Goal: Information Seeking & Learning: Find specific fact

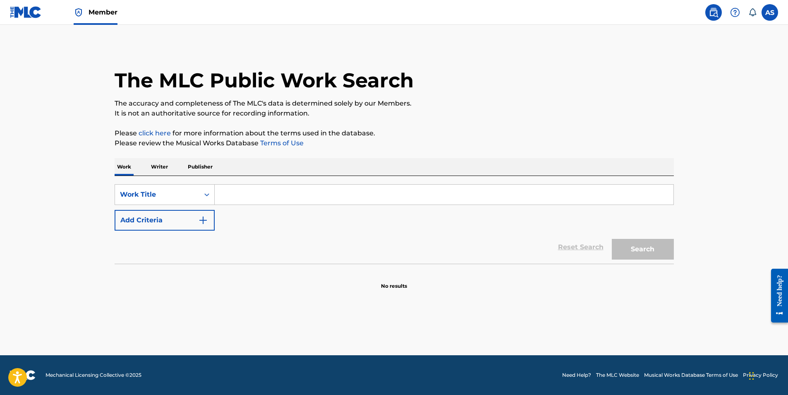
click at [102, 16] on span "Member" at bounding box center [103, 12] width 29 height 10
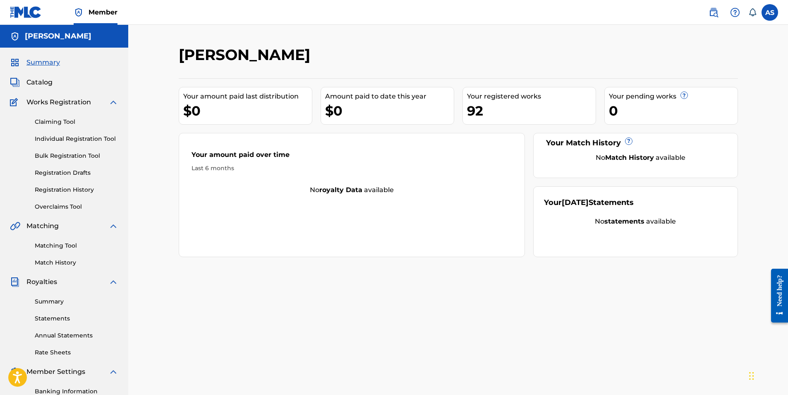
click at [46, 79] on span "Catalog" at bounding box center [39, 82] width 26 height 10
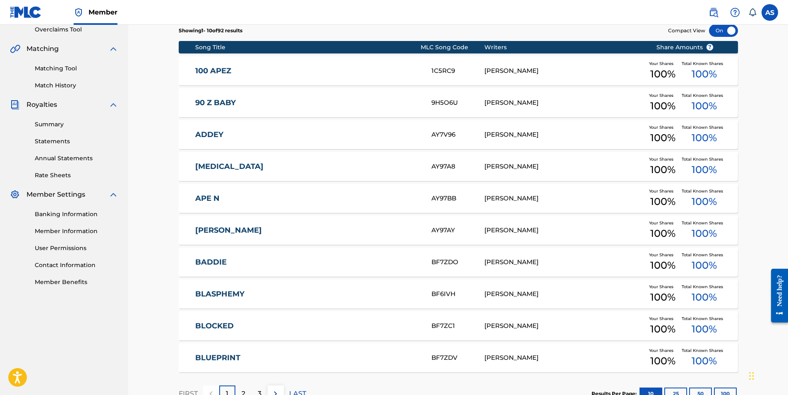
scroll to position [237, 0]
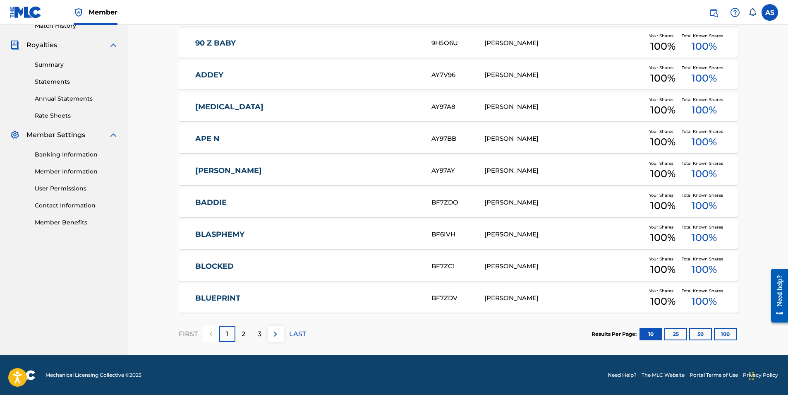
click at [294, 331] on p "LAST" at bounding box center [297, 334] width 17 height 10
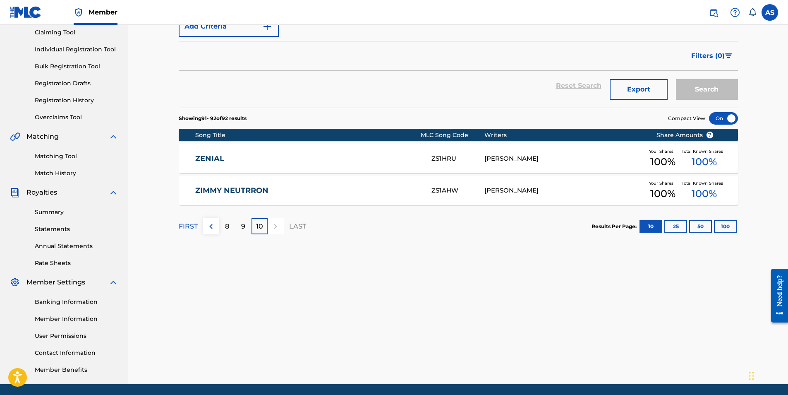
scroll to position [77, 0]
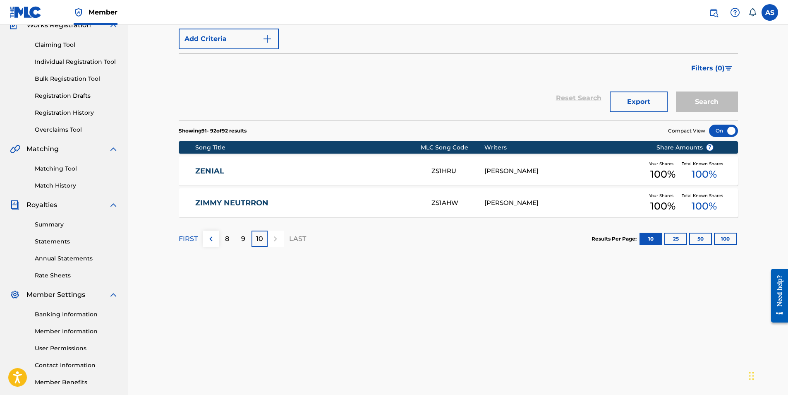
click at [212, 238] on img at bounding box center [211, 239] width 10 height 10
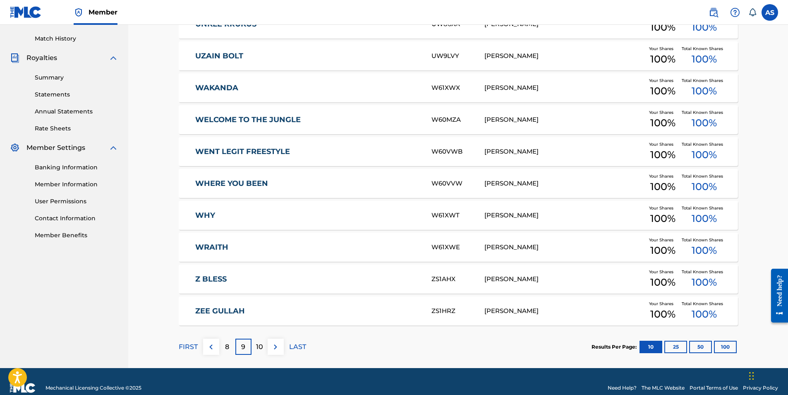
scroll to position [237, 0]
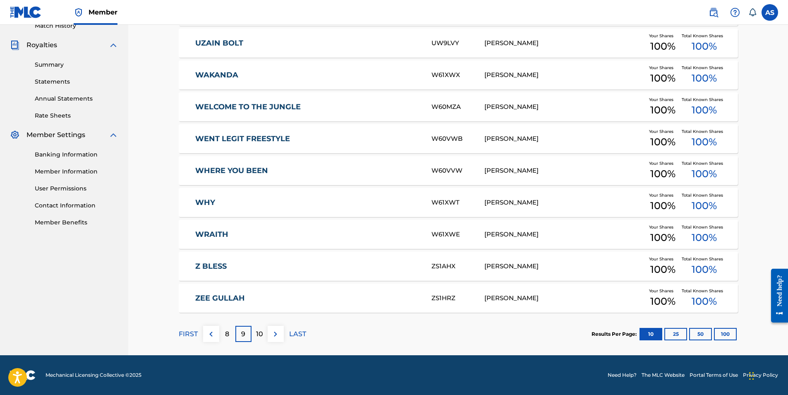
click at [209, 331] on img at bounding box center [211, 334] width 10 height 10
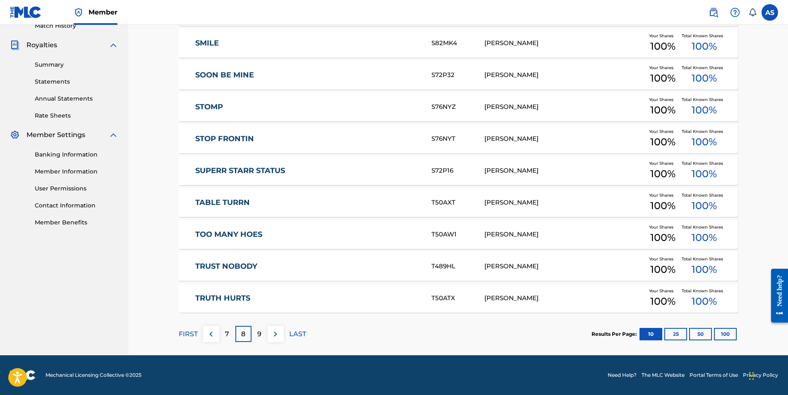
click at [209, 331] on img at bounding box center [211, 334] width 10 height 10
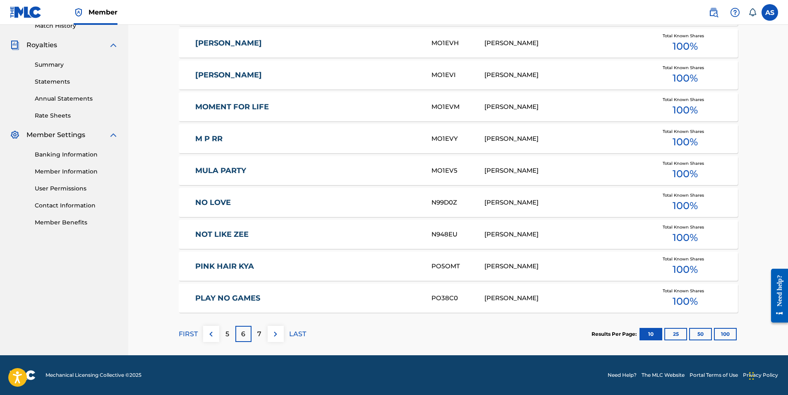
click at [209, 331] on img at bounding box center [211, 334] width 10 height 10
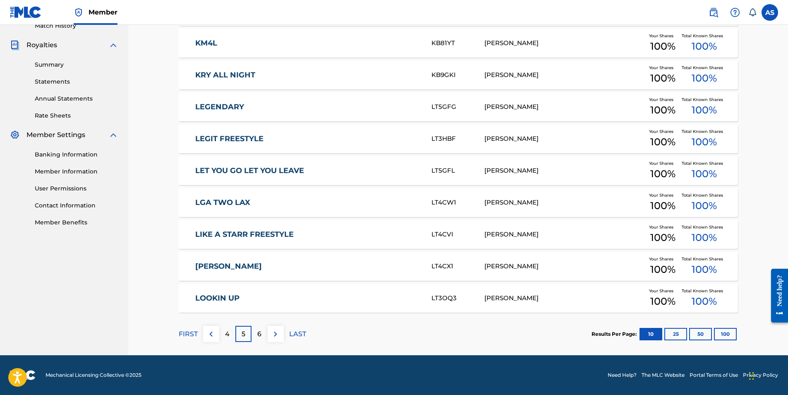
click at [209, 331] on img at bounding box center [211, 334] width 10 height 10
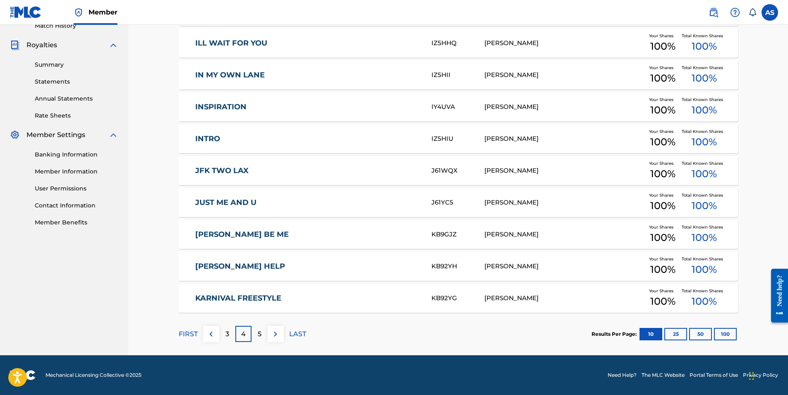
click at [209, 331] on img at bounding box center [211, 334] width 10 height 10
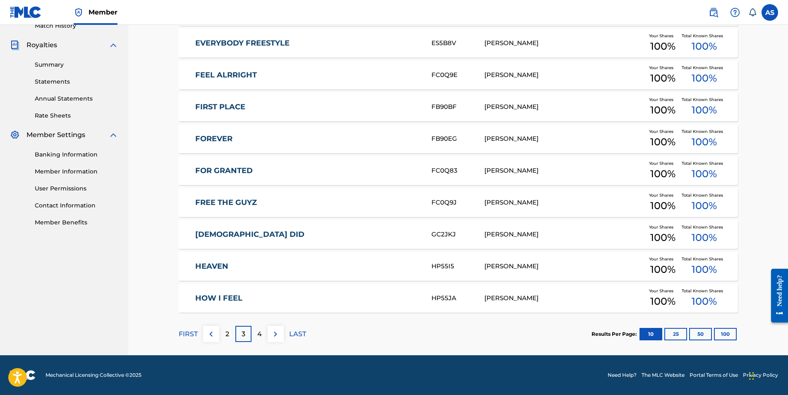
click at [209, 331] on img at bounding box center [211, 334] width 10 height 10
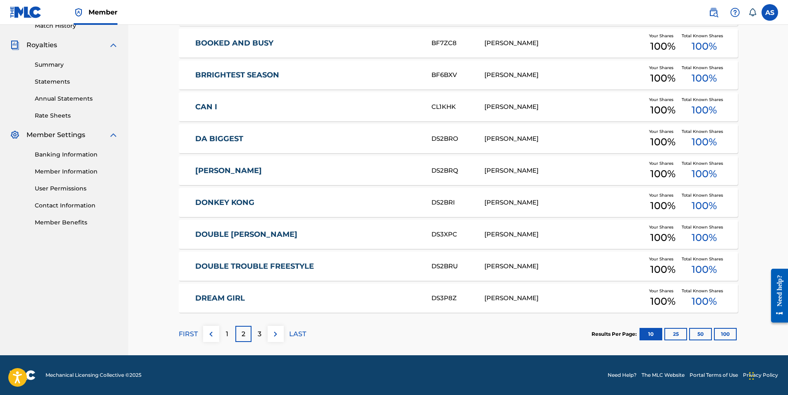
click at [209, 331] on img at bounding box center [211, 334] width 10 height 10
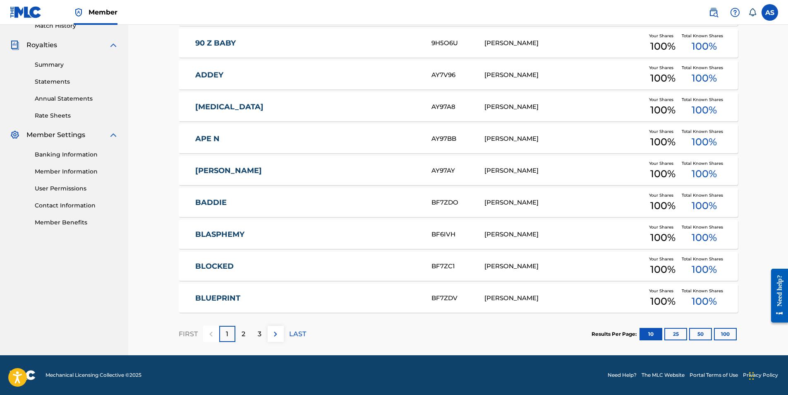
click at [248, 333] on div "2" at bounding box center [243, 334] width 16 height 16
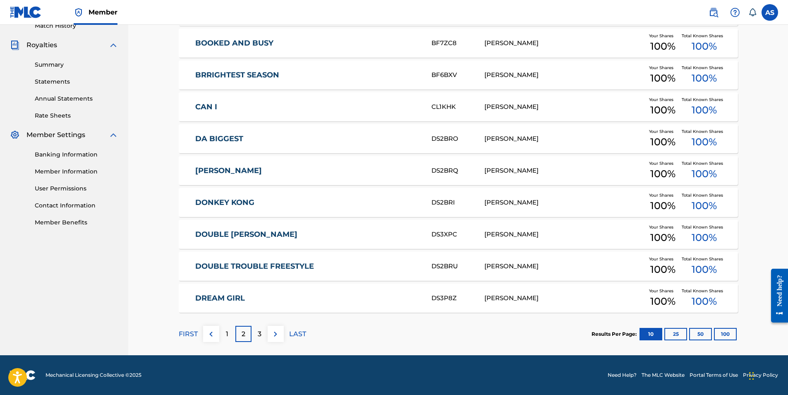
click at [254, 331] on div "3" at bounding box center [260, 334] width 16 height 16
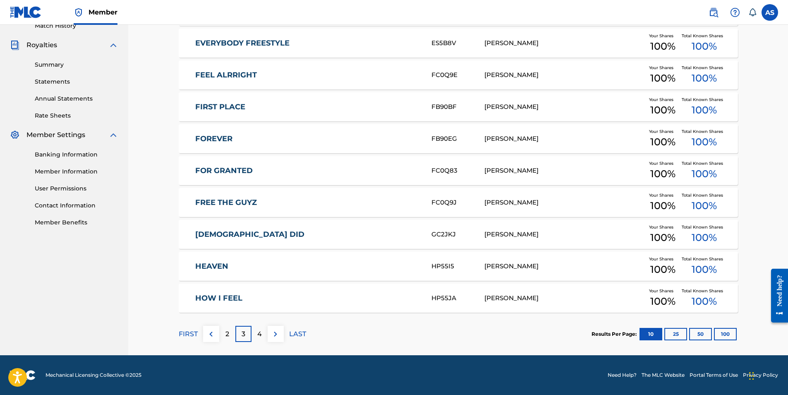
click at [257, 331] on p "4" at bounding box center [259, 334] width 5 height 10
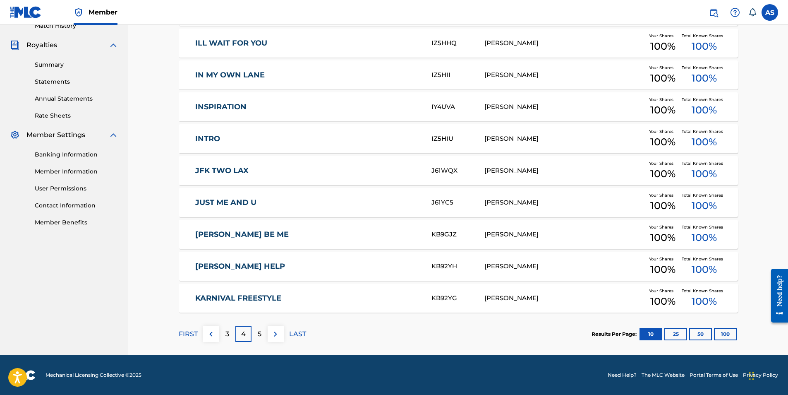
click at [260, 337] on p "5" at bounding box center [260, 334] width 4 height 10
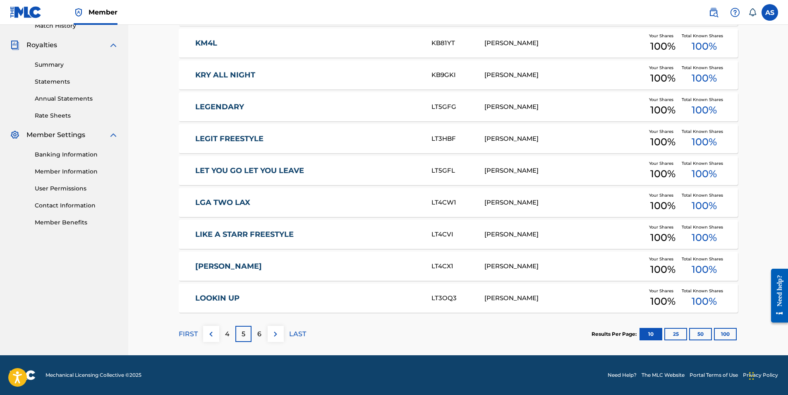
click at [262, 334] on div "6" at bounding box center [260, 334] width 16 height 16
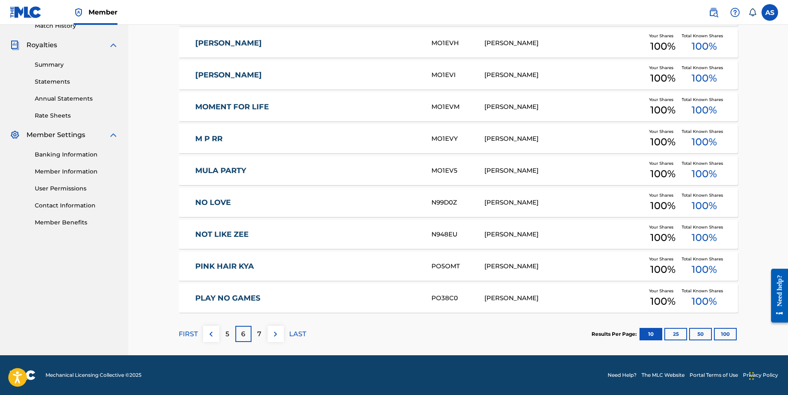
click at [298, 331] on p "LAST" at bounding box center [297, 334] width 17 height 10
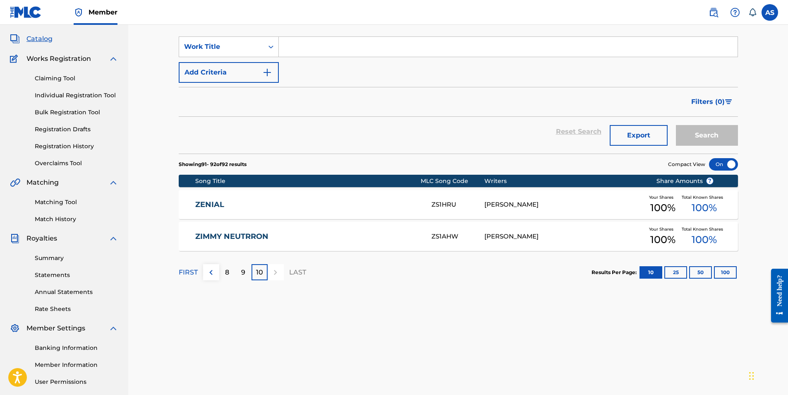
scroll to position [0, 0]
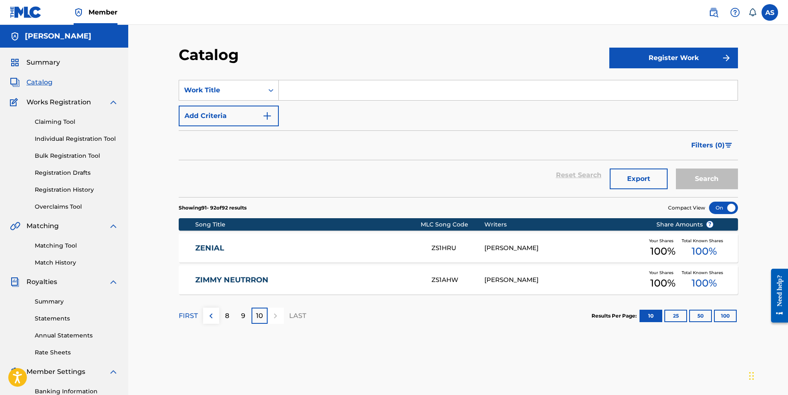
click at [19, 13] on img at bounding box center [26, 12] width 32 height 12
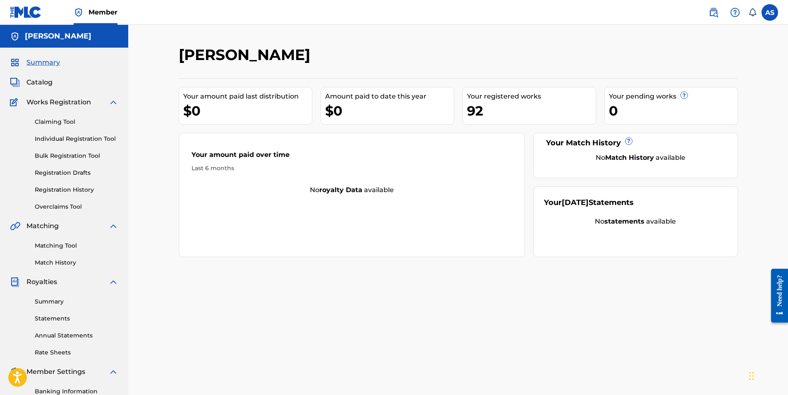
click at [39, 80] on span "Catalog" at bounding box center [39, 82] width 26 height 10
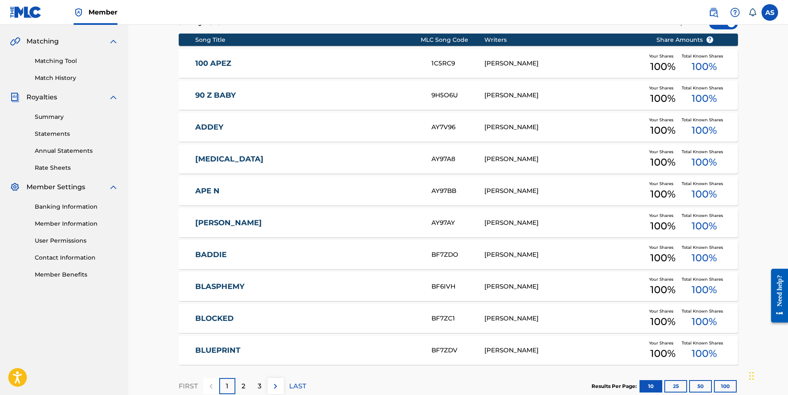
scroll to position [237, 0]
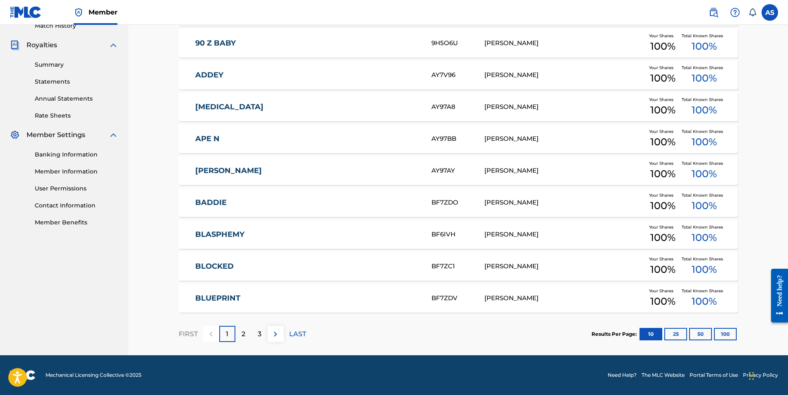
click at [239, 333] on div "2" at bounding box center [243, 334] width 16 height 16
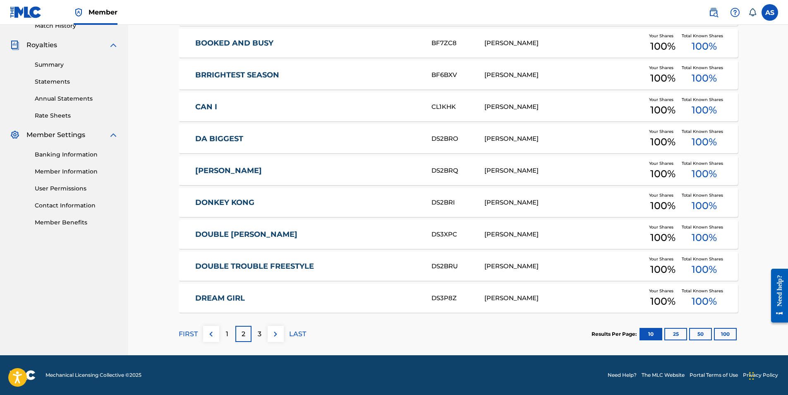
click at [259, 333] on p "3" at bounding box center [260, 334] width 4 height 10
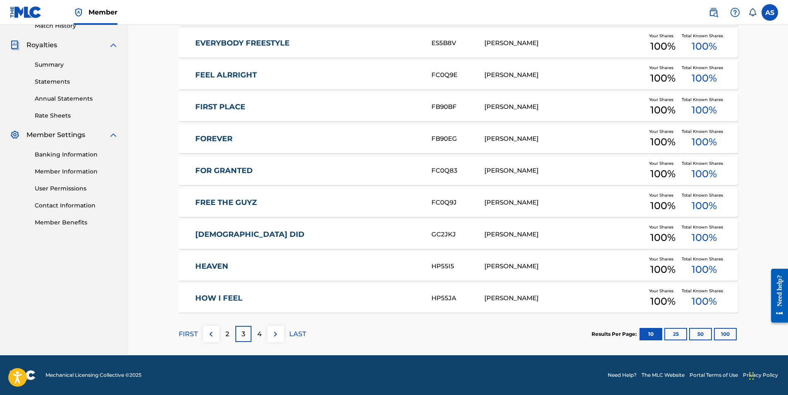
click at [258, 331] on p "4" at bounding box center [259, 334] width 5 height 10
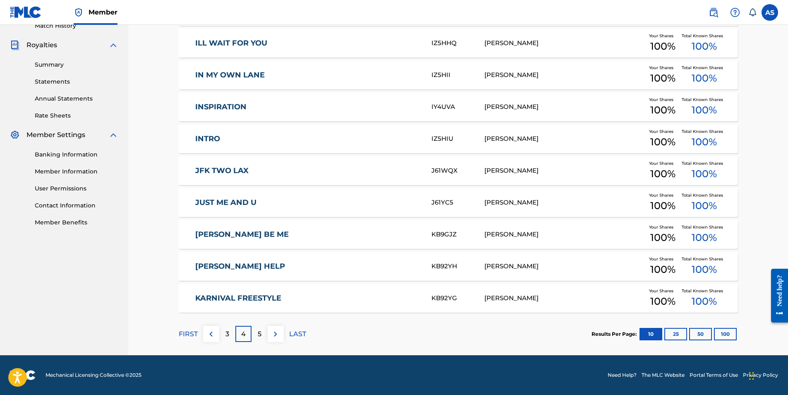
click at [259, 330] on p "5" at bounding box center [260, 334] width 4 height 10
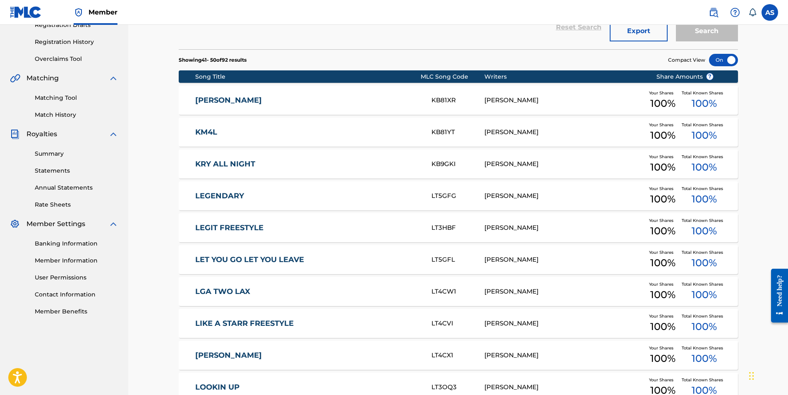
scroll to position [154, 0]
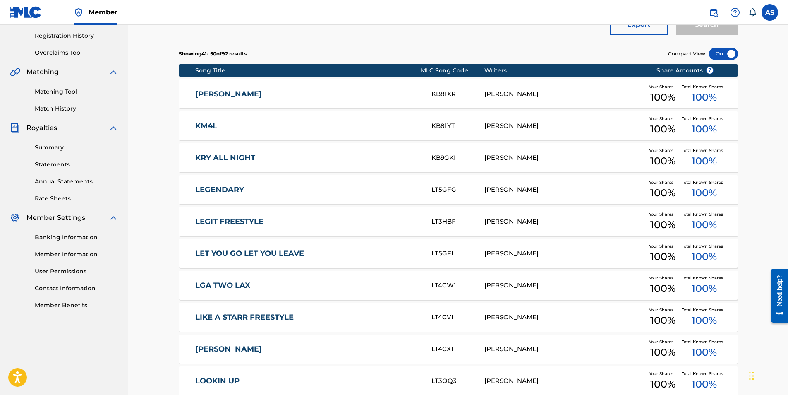
click at [203, 220] on link "LEGIT FREESTYLE" at bounding box center [307, 222] width 225 height 10
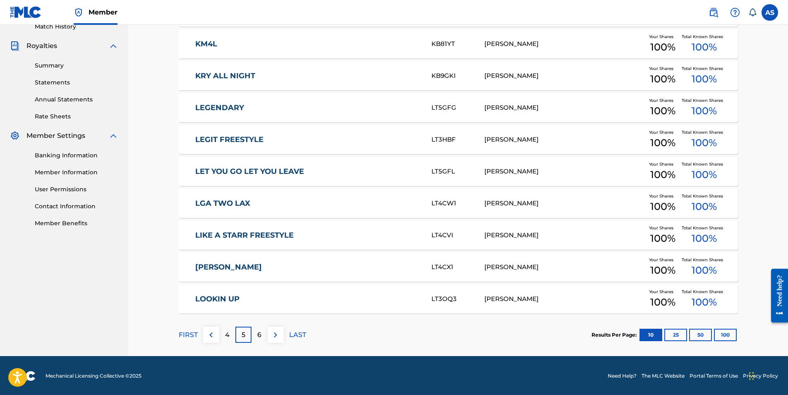
scroll to position [237, 0]
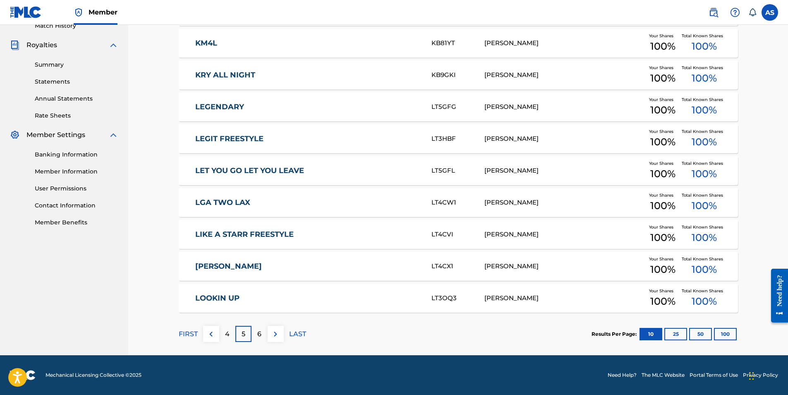
click at [260, 337] on p "6" at bounding box center [259, 334] width 4 height 10
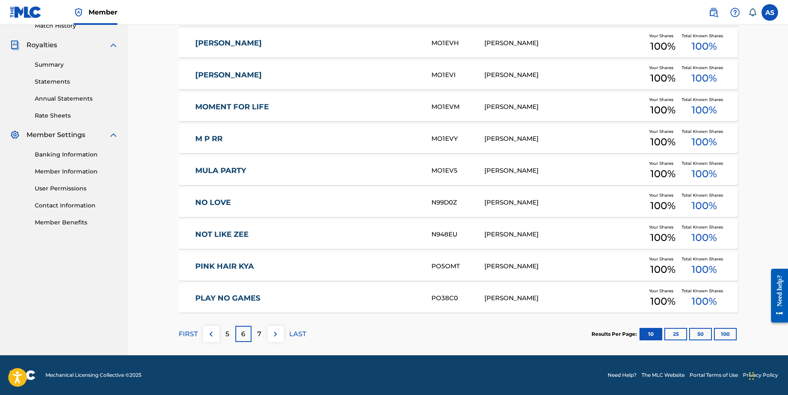
click at [294, 331] on p "LAST" at bounding box center [297, 334] width 17 height 10
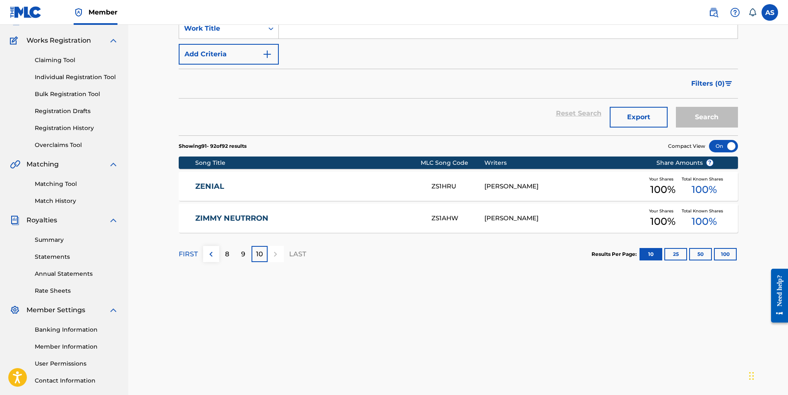
scroll to position [0, 0]
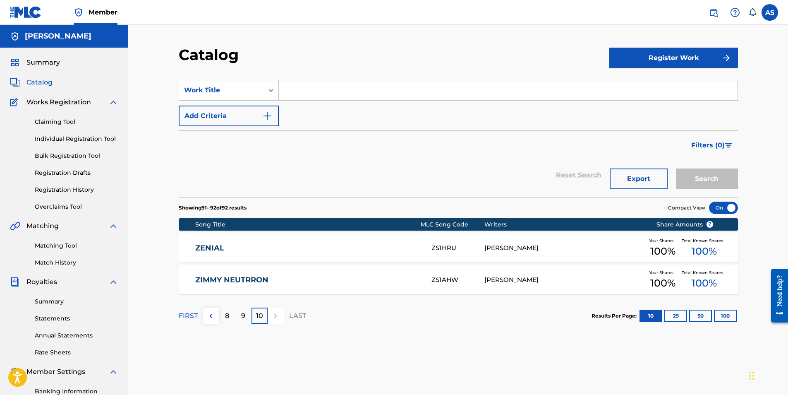
click at [189, 317] on p "FIRST" at bounding box center [188, 316] width 19 height 10
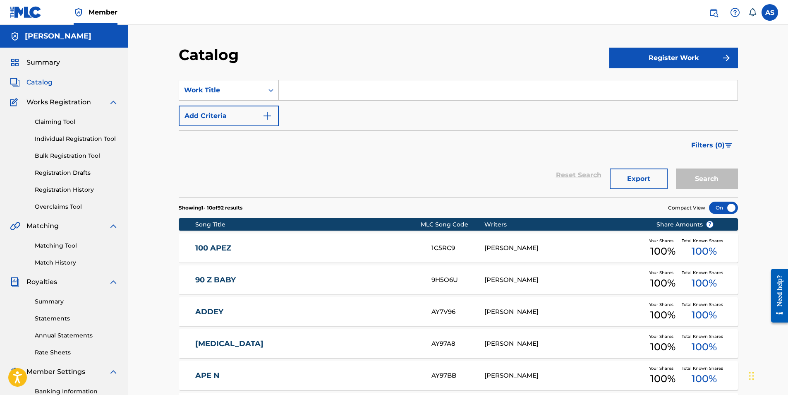
click at [159, 217] on div "Catalog Register Work SearchWithCriteria807841ea-a253-4f06-b5b4-a7e6f7262435 Wo…" at bounding box center [458, 308] width 660 height 567
click at [168, 195] on div "Catalog Register Work SearchWithCriteria807841ea-a253-4f06-b5b4-a7e6f7262435 Wo…" at bounding box center [458, 308] width 660 height 567
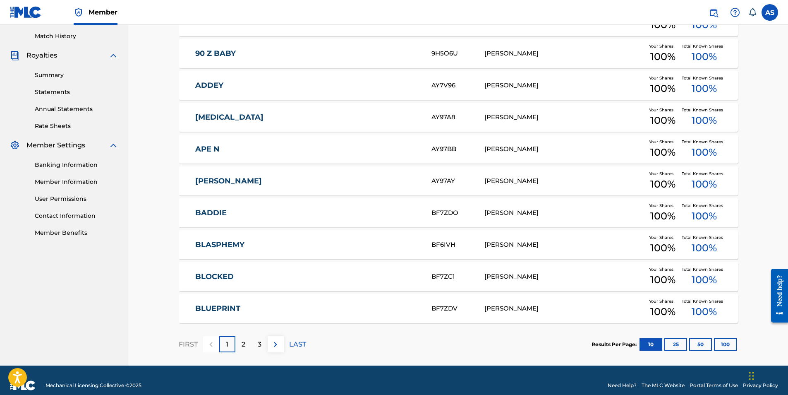
scroll to position [237, 0]
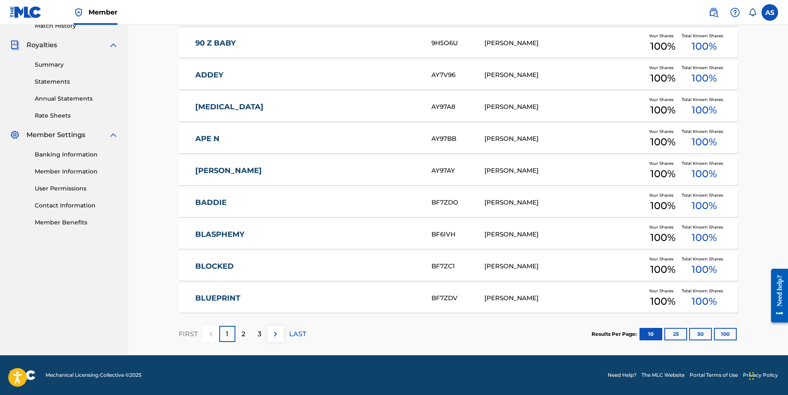
click at [242, 336] on p "2" at bounding box center [244, 334] width 4 height 10
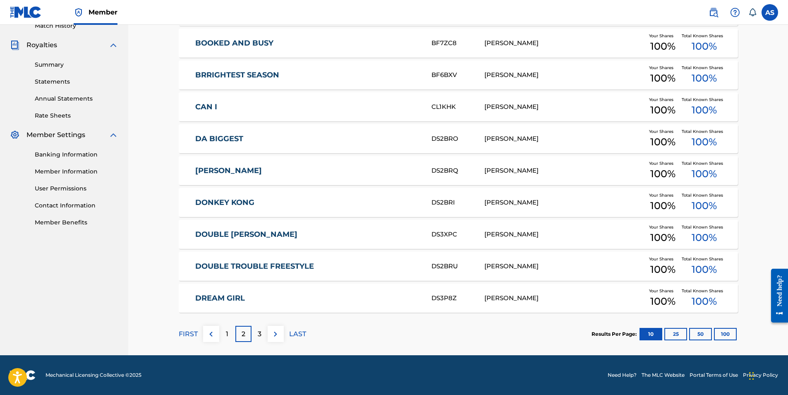
click at [261, 335] on p "3" at bounding box center [260, 334] width 4 height 10
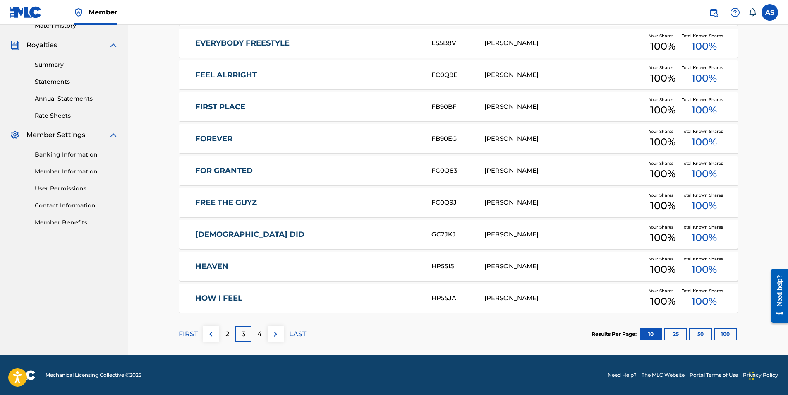
click at [264, 335] on div "4" at bounding box center [260, 334] width 16 height 16
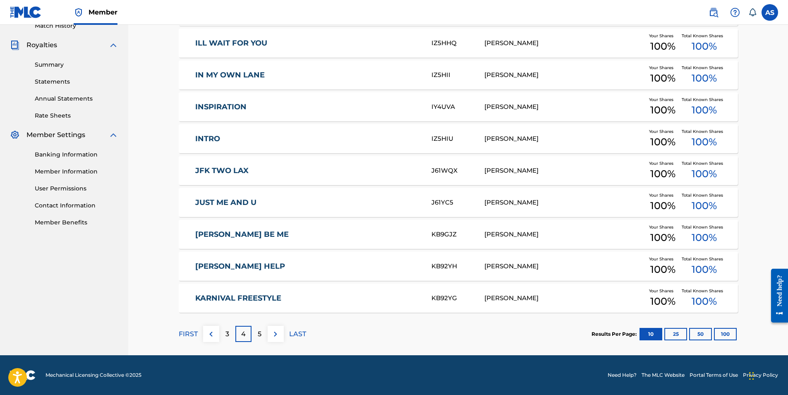
click at [263, 334] on div "5" at bounding box center [260, 334] width 16 height 16
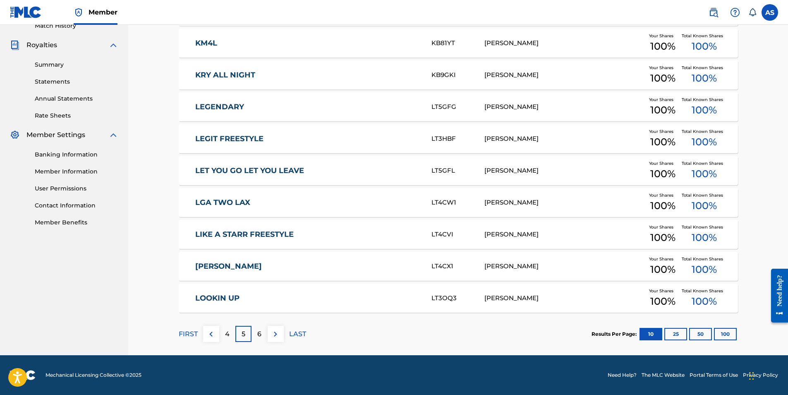
click at [262, 334] on div "6" at bounding box center [260, 334] width 16 height 16
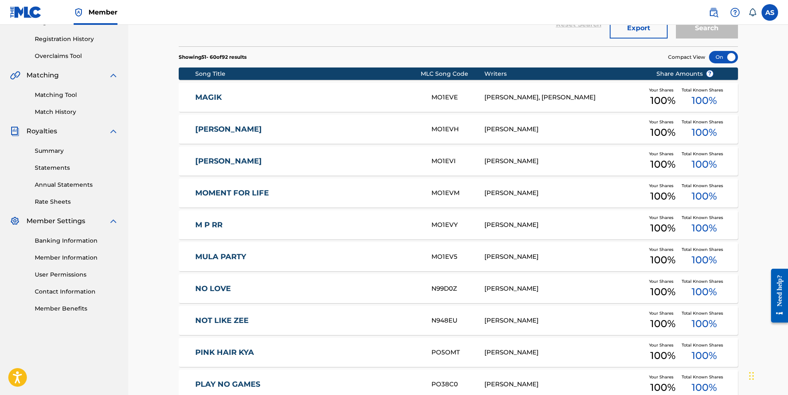
scroll to position [195, 0]
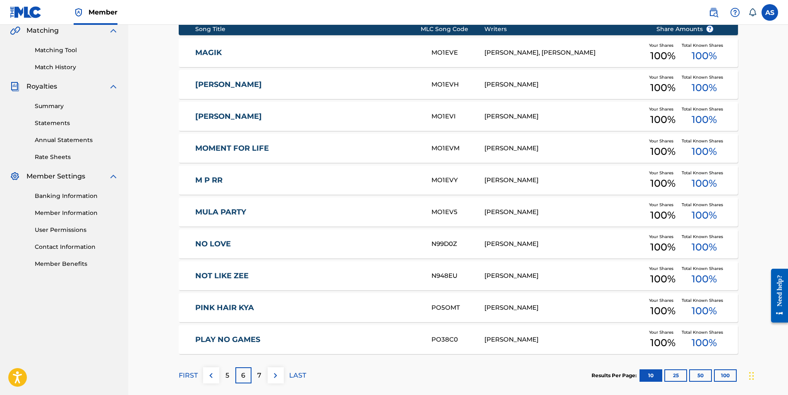
click at [258, 373] on p "7" at bounding box center [259, 375] width 4 height 10
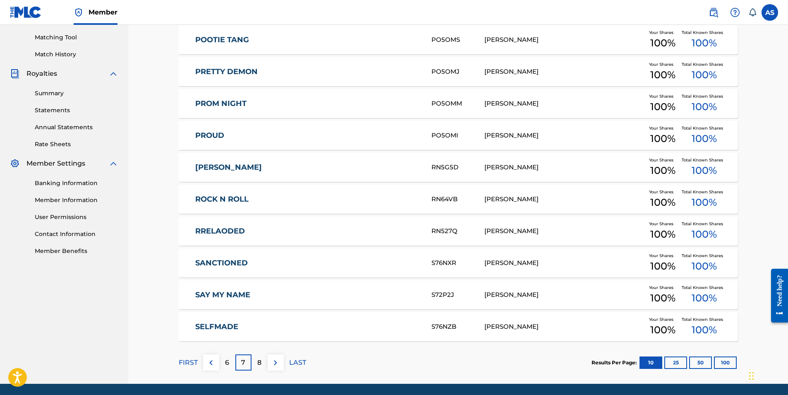
scroll to position [237, 0]
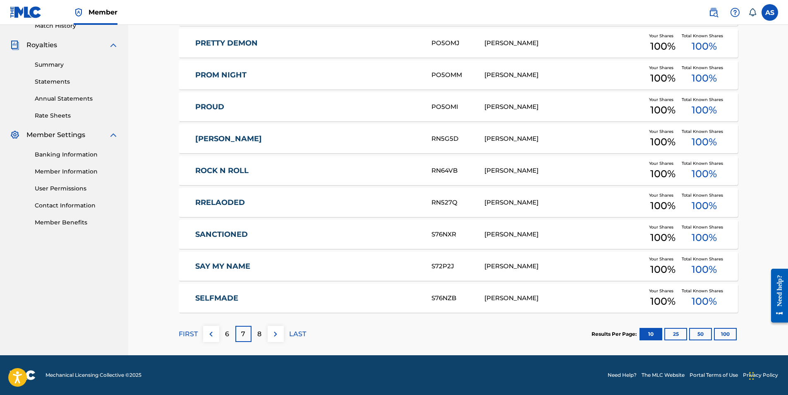
click at [256, 334] on div "8" at bounding box center [260, 334] width 16 height 16
click at [256, 338] on div "9" at bounding box center [260, 334] width 16 height 16
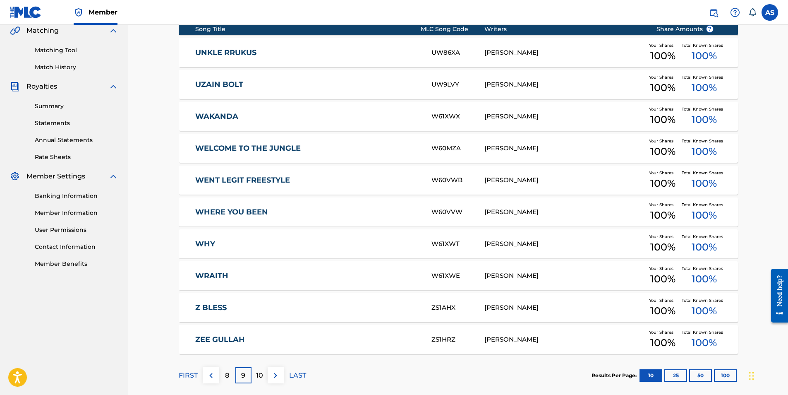
scroll to position [0, 0]
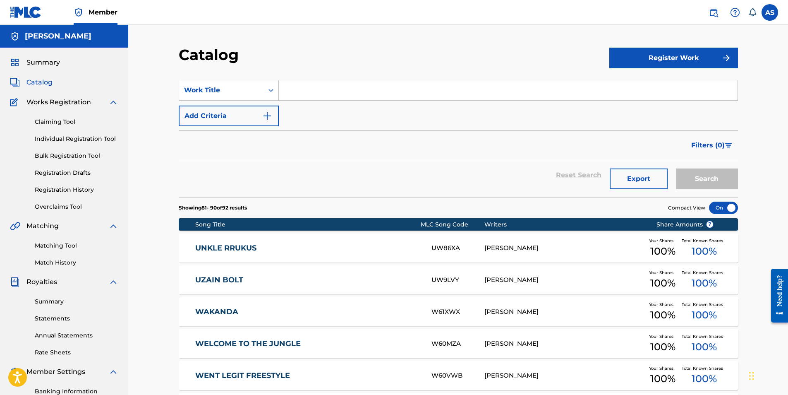
click at [86, 139] on link "Individual Registration Tool" at bounding box center [77, 138] width 84 height 9
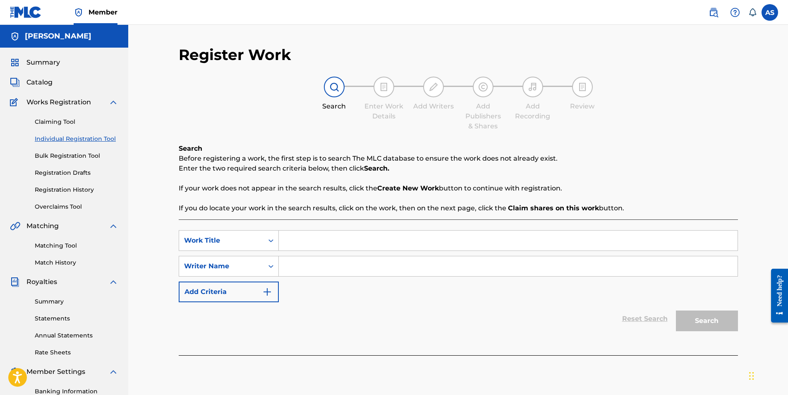
click at [296, 244] on input "Search Form" at bounding box center [508, 240] width 459 height 20
type input "[PERSON_NAME] baby"
click at [374, 267] on input "Search Form" at bounding box center [508, 266] width 459 height 20
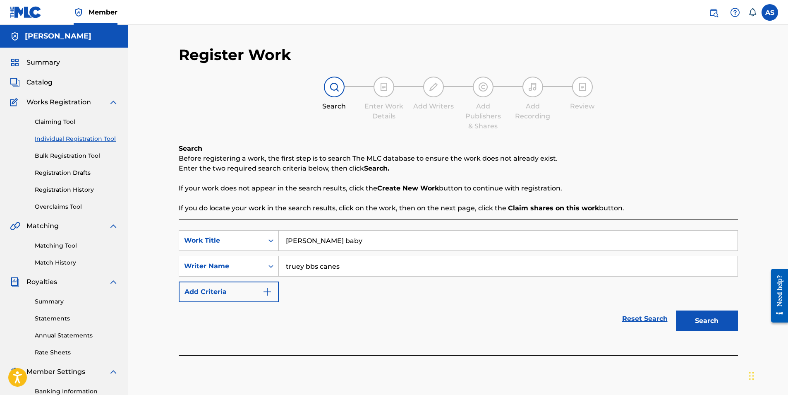
click at [676, 310] on button "Search" at bounding box center [707, 320] width 62 height 21
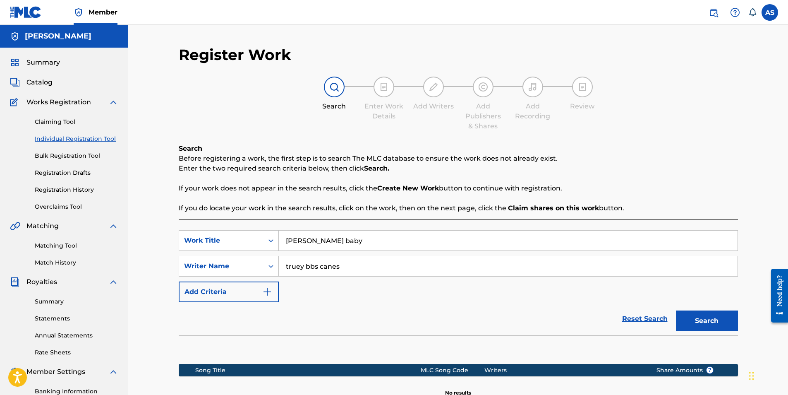
drag, startPoint x: 289, startPoint y: 266, endPoint x: 388, endPoint y: 273, distance: 99.1
click at [388, 273] on input "truey bbs canes" at bounding box center [508, 266] width 459 height 20
type input "t"
click at [721, 322] on button "Search" at bounding box center [707, 320] width 62 height 21
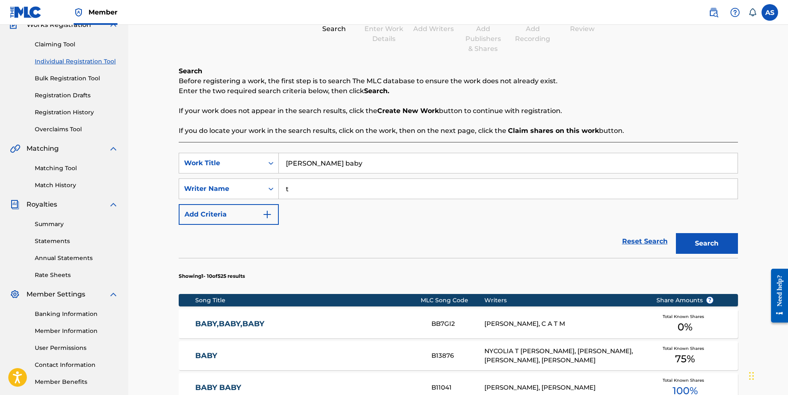
scroll to position [77, 0]
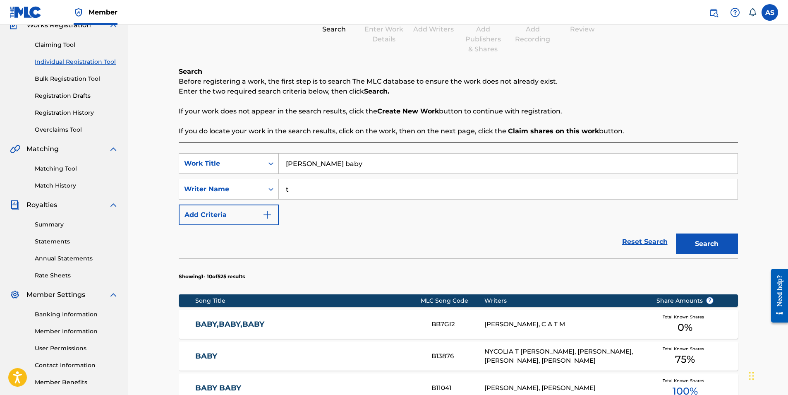
click at [245, 163] on div "Work Title" at bounding box center [221, 163] width 74 height 10
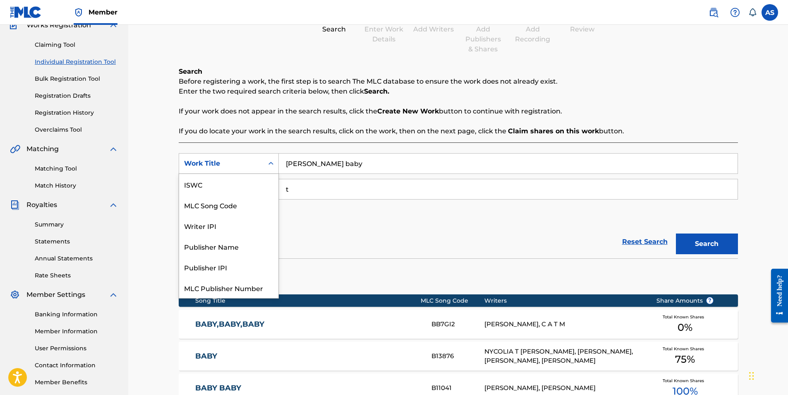
scroll to position [21, 0]
click at [233, 203] on div "Writer IPI" at bounding box center [228, 204] width 99 height 21
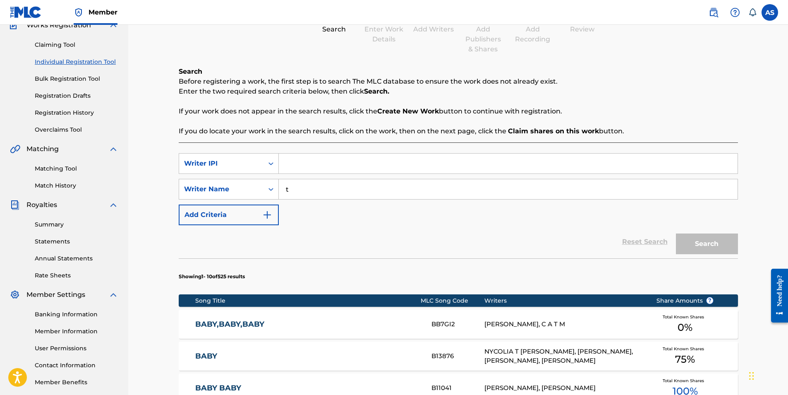
click at [298, 189] on input "t" at bounding box center [508, 189] width 459 height 20
type input "[PERSON_NAME] baby"
click at [383, 226] on div "Reset Search Search" at bounding box center [458, 241] width 559 height 33
click at [718, 251] on div "Search" at bounding box center [705, 241] width 66 height 33
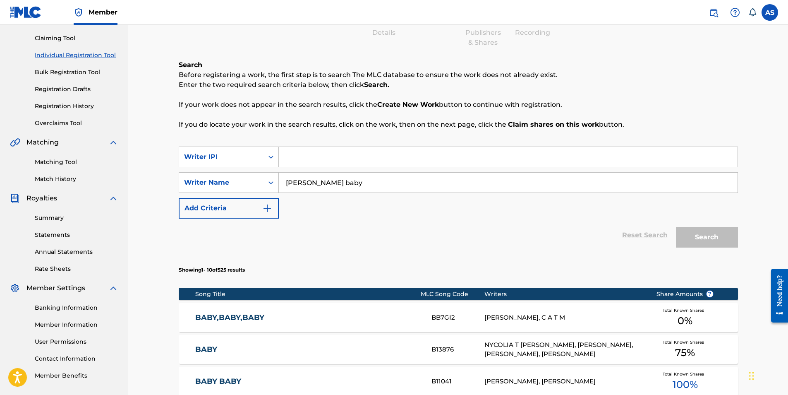
scroll to position [38, 0]
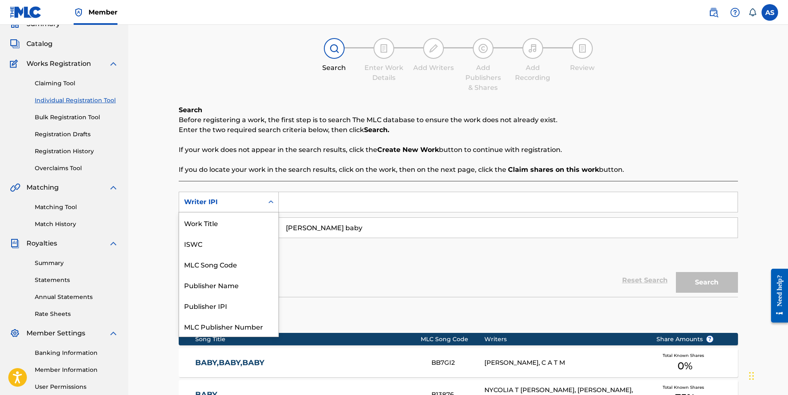
click at [240, 203] on div "Writer IPI" at bounding box center [221, 202] width 74 height 10
click at [252, 197] on div "Writer IPI" at bounding box center [221, 202] width 74 height 10
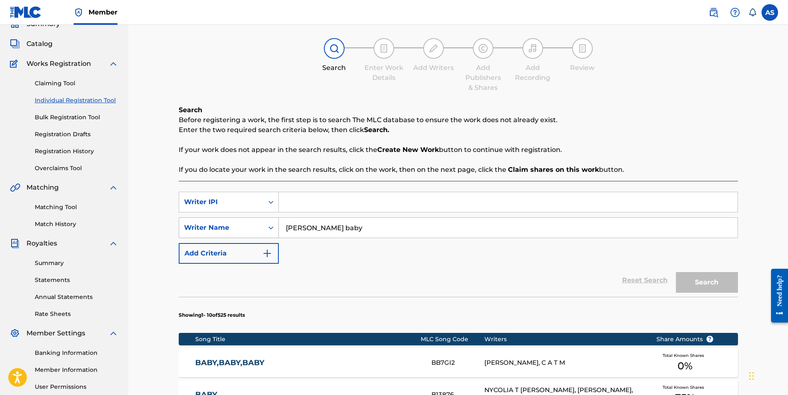
click at [238, 227] on div "Writer Name" at bounding box center [221, 228] width 74 height 10
click at [257, 202] on div "Writer IPI" at bounding box center [221, 202] width 74 height 10
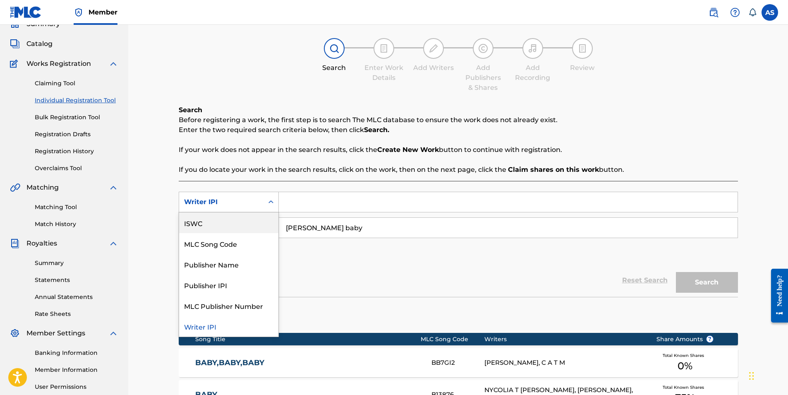
click at [257, 221] on div "ISWC" at bounding box center [228, 222] width 99 height 21
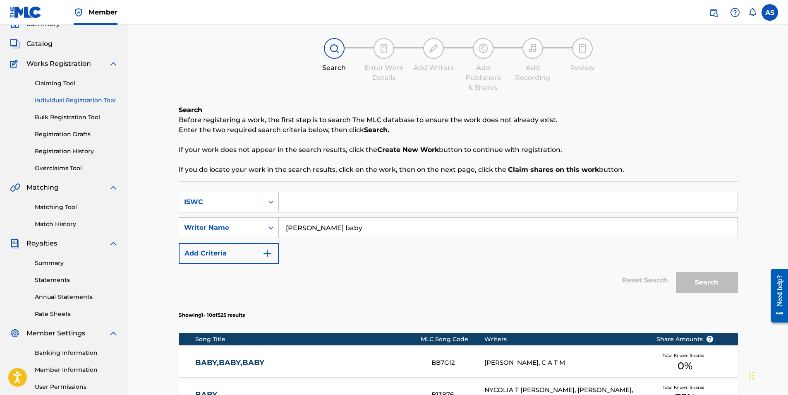
paste input "T9301721777"
click at [719, 286] on button "Search" at bounding box center [707, 282] width 62 height 21
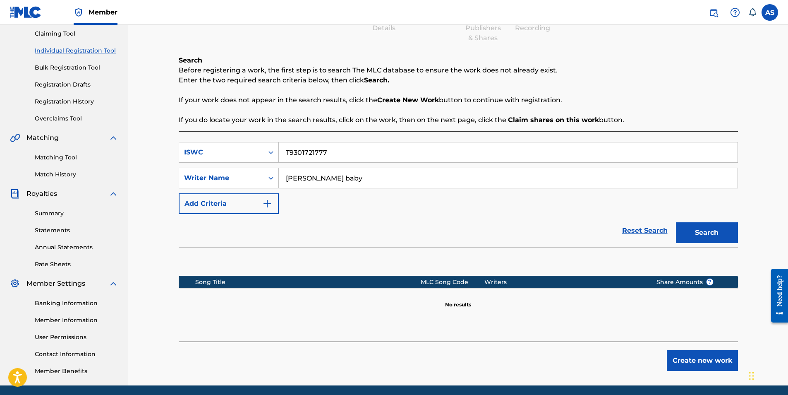
scroll to position [118, 0]
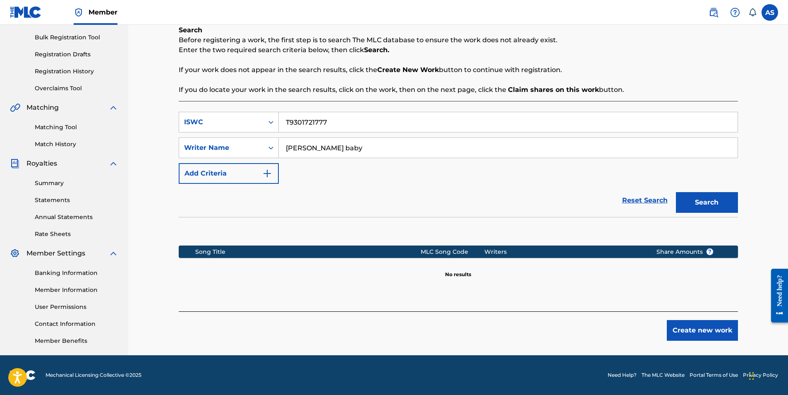
click at [313, 121] on input "T9301721777" at bounding box center [508, 122] width 459 height 20
paste input "3199234936"
type input "T3199234936"
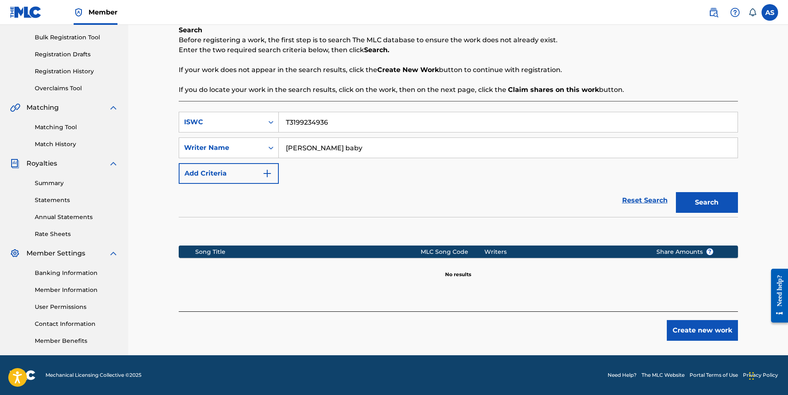
click at [698, 197] on button "Search" at bounding box center [707, 202] width 62 height 21
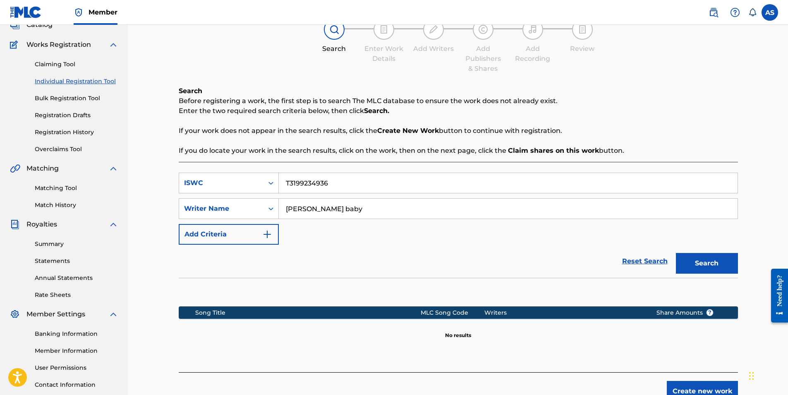
scroll to position [0, 0]
